Goal: Unclear

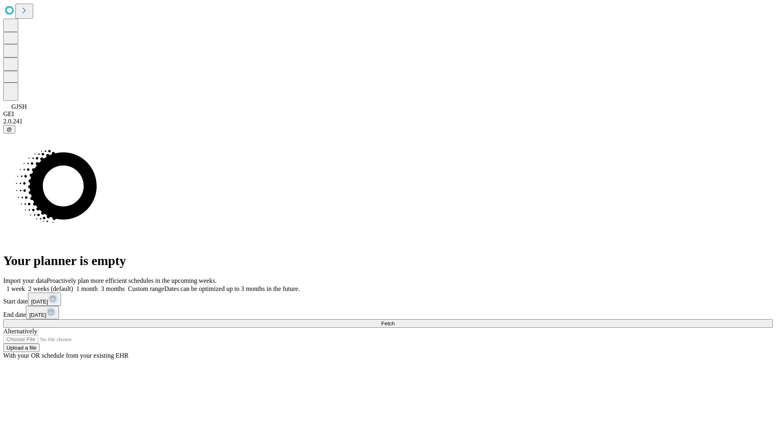
click at [395, 320] on span "Fetch" at bounding box center [387, 323] width 13 height 6
